Goal: Task Accomplishment & Management: Use online tool/utility

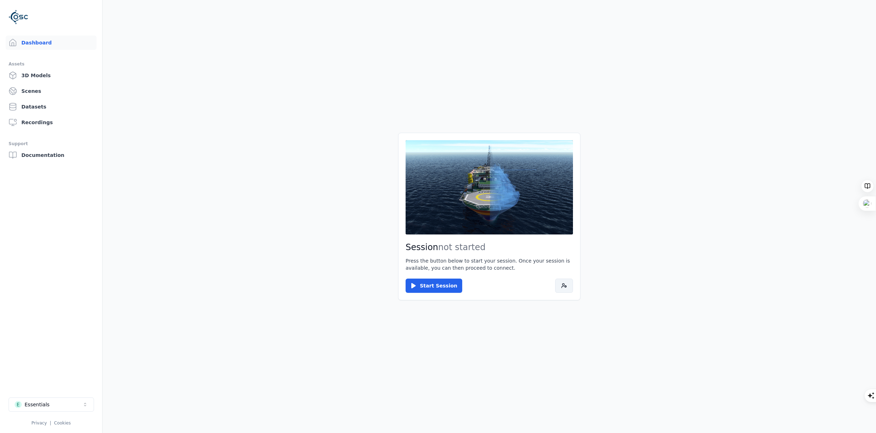
click at [564, 285] on icon at bounding box center [564, 286] width 6 height 6
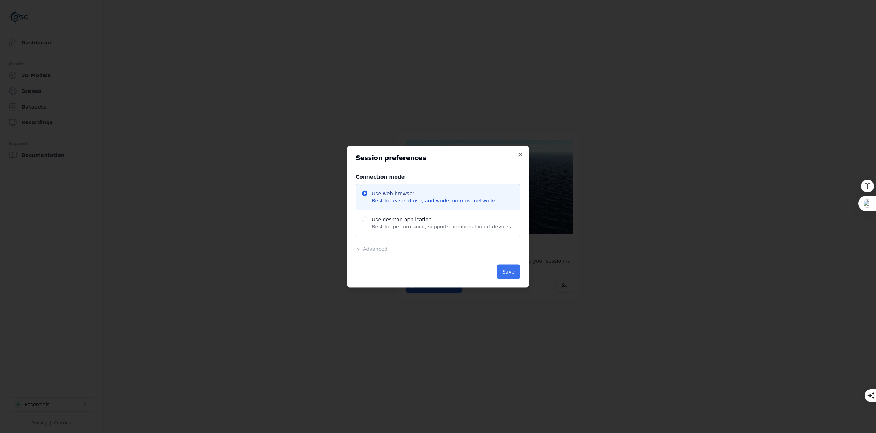
click at [503, 272] on button "Save" at bounding box center [508, 272] width 23 height 14
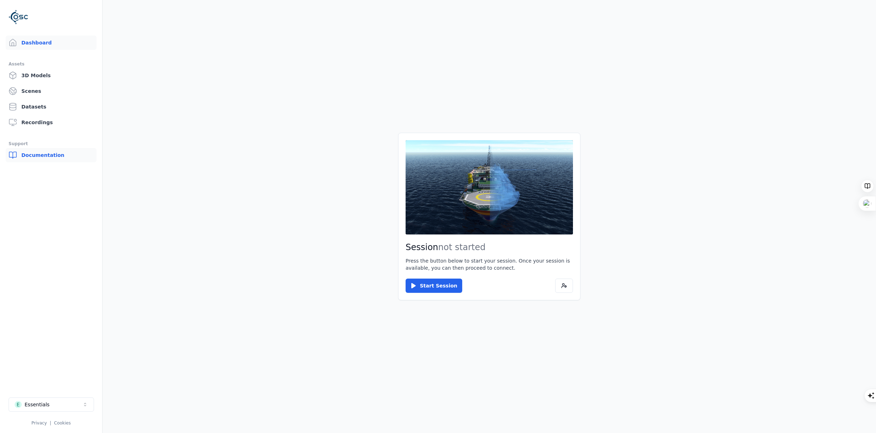
click at [40, 153] on link "Documentation" at bounding box center [51, 155] width 91 height 14
click at [437, 285] on button "Start Session" at bounding box center [434, 286] width 57 height 14
click at [429, 285] on button "Connect" at bounding box center [422, 286] width 33 height 14
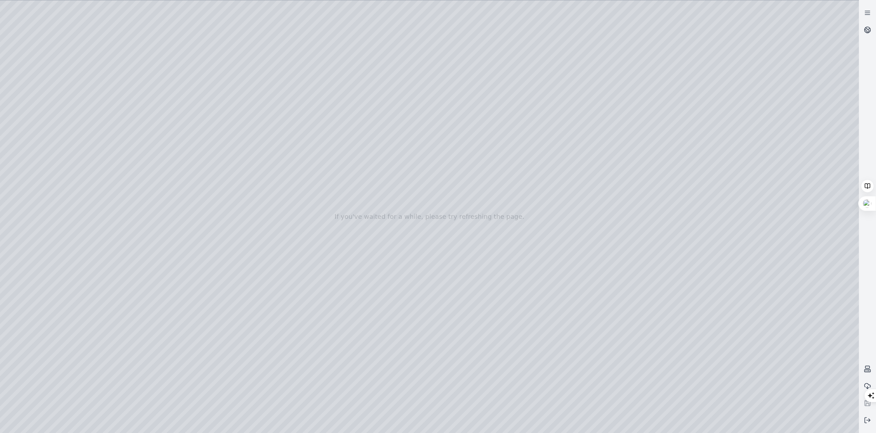
click at [59, 92] on div at bounding box center [429, 216] width 859 height 433
drag, startPoint x: 870, startPoint y: 395, endPoint x: 869, endPoint y: 317, distance: 78.0
click at [867, 16] on icon at bounding box center [867, 12] width 7 height 7
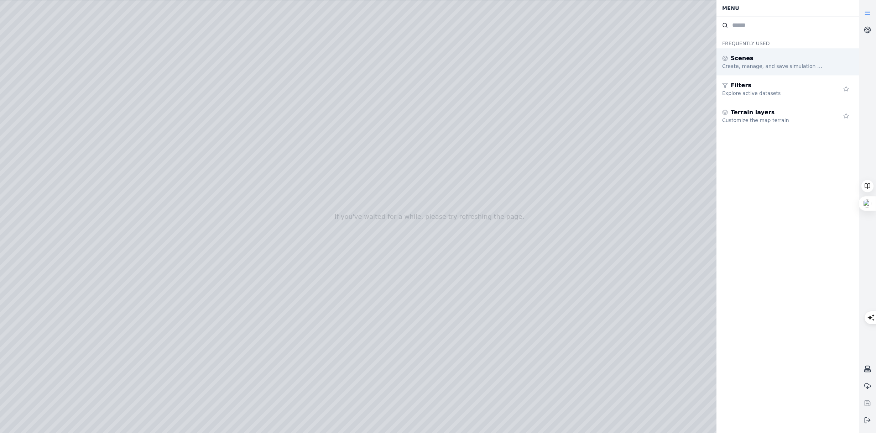
click at [801, 63] on div "Create, manage, and save simulation scenes" at bounding box center [773, 66] width 103 height 7
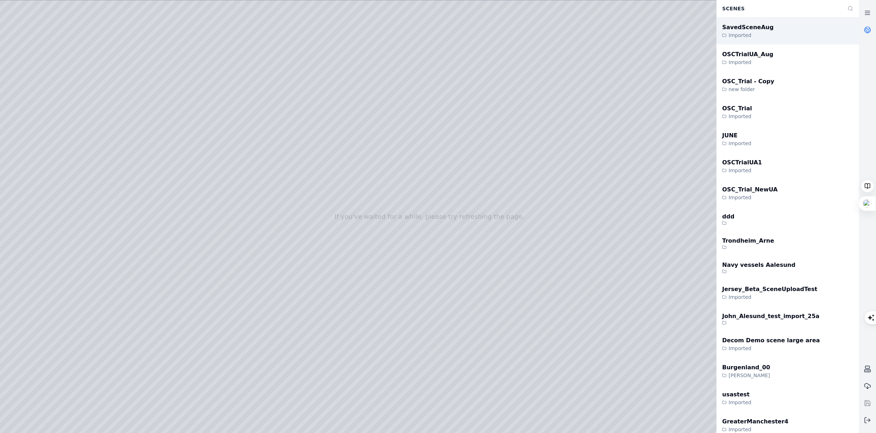
click at [768, 33] on div "SavedSceneAug Imported" at bounding box center [787, 30] width 142 height 27
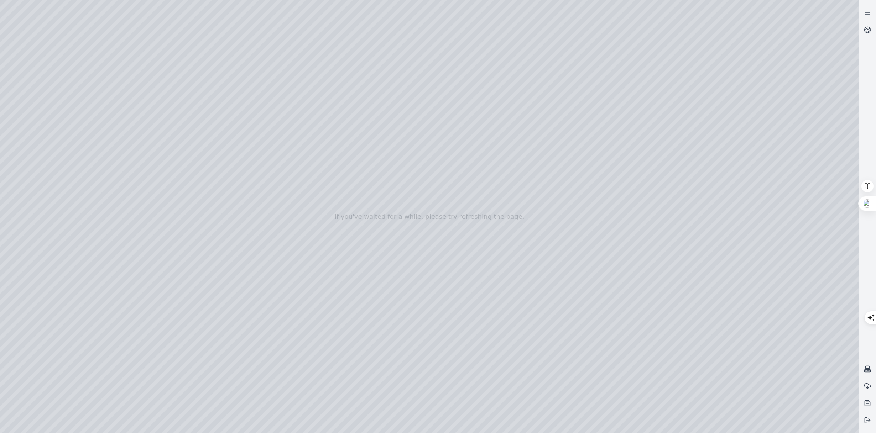
drag, startPoint x: 610, startPoint y: 97, endPoint x: 598, endPoint y: 125, distance: 30.2
click at [867, 29] on icon at bounding box center [868, 28] width 4 height 2
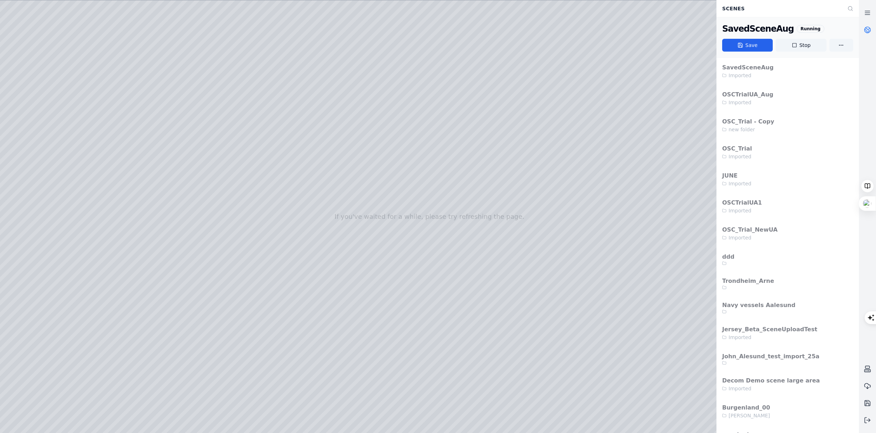
click at [867, 30] on icon at bounding box center [867, 29] width 7 height 7
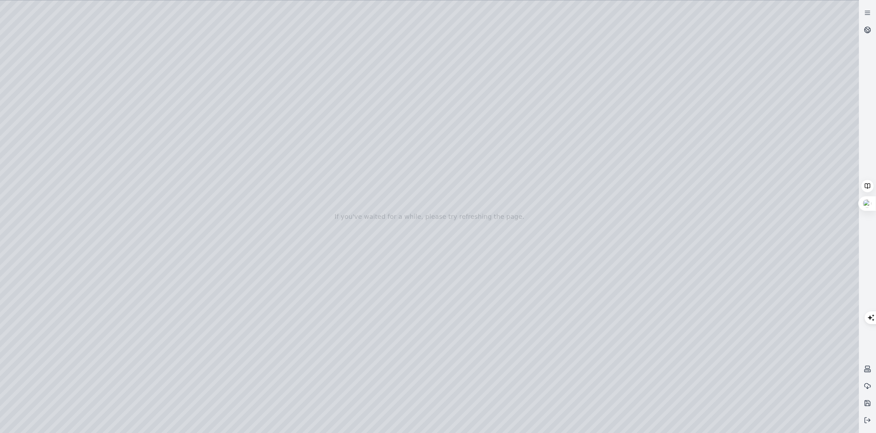
click at [45, 108] on div at bounding box center [429, 216] width 859 height 433
click at [41, 226] on div at bounding box center [429, 216] width 859 height 433
click at [48, 177] on div at bounding box center [429, 216] width 859 height 433
click at [47, 194] on div at bounding box center [429, 216] width 859 height 433
click at [41, 207] on div at bounding box center [429, 216] width 859 height 433
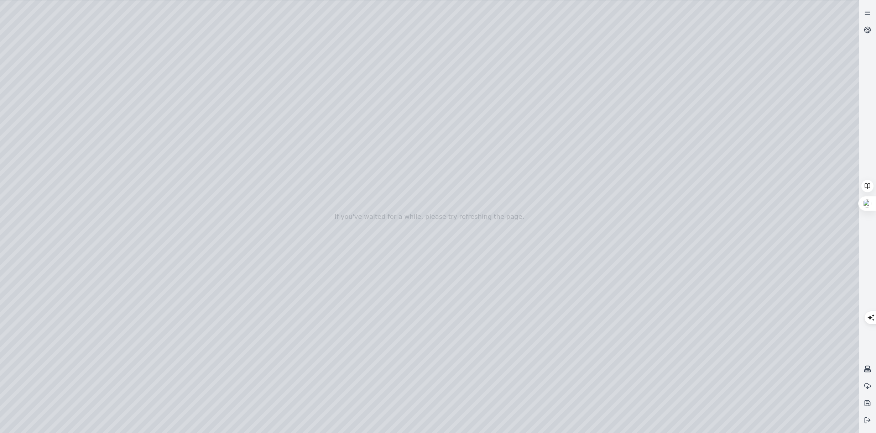
click at [47, 144] on div at bounding box center [429, 216] width 859 height 433
click at [49, 128] on div at bounding box center [429, 216] width 859 height 433
click at [48, 128] on div at bounding box center [429, 216] width 859 height 433
click at [81, 84] on div at bounding box center [429, 216] width 859 height 433
click at [399, 120] on div at bounding box center [429, 216] width 859 height 433
